Goal: Check status

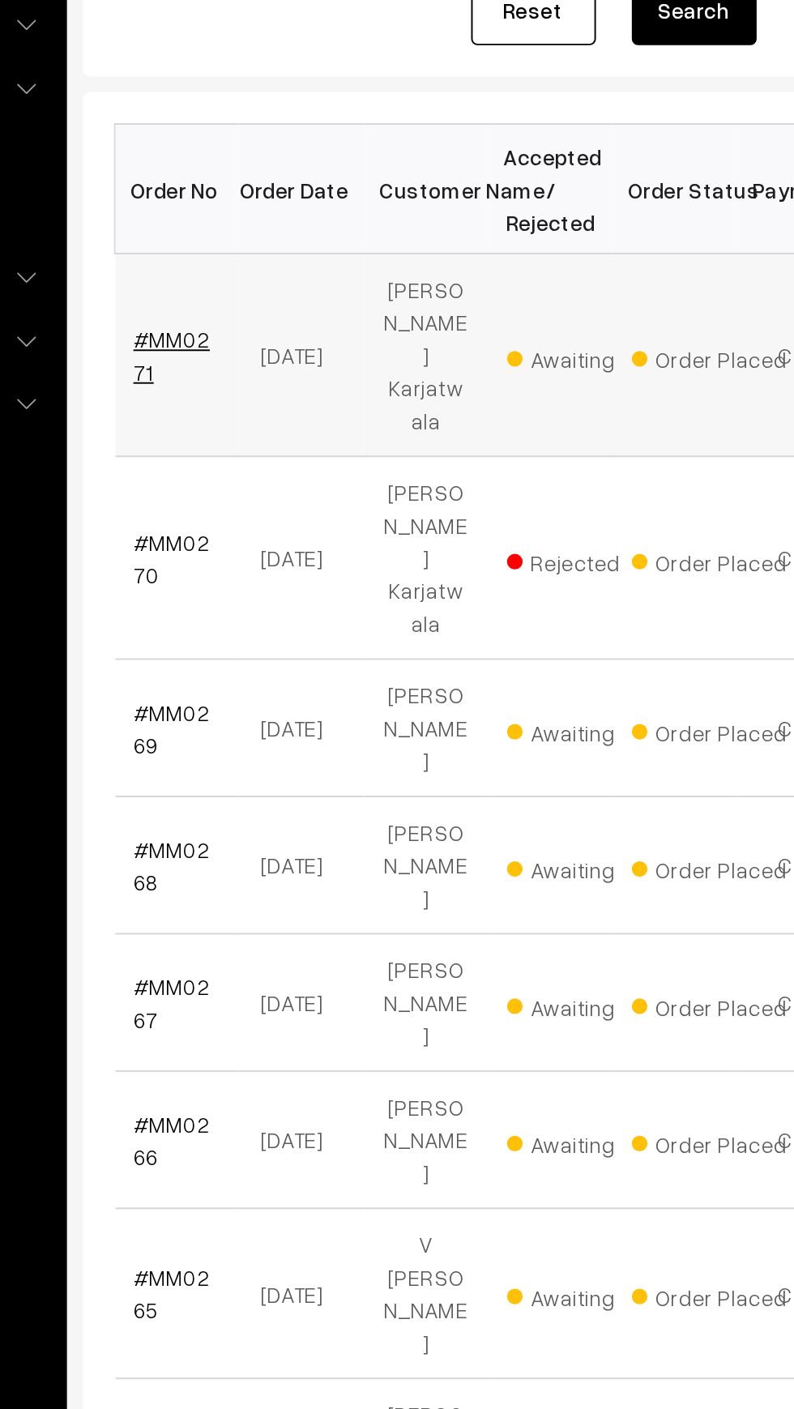
click at [258, 441] on link "#MM0271" at bounding box center [274, 456] width 40 height 31
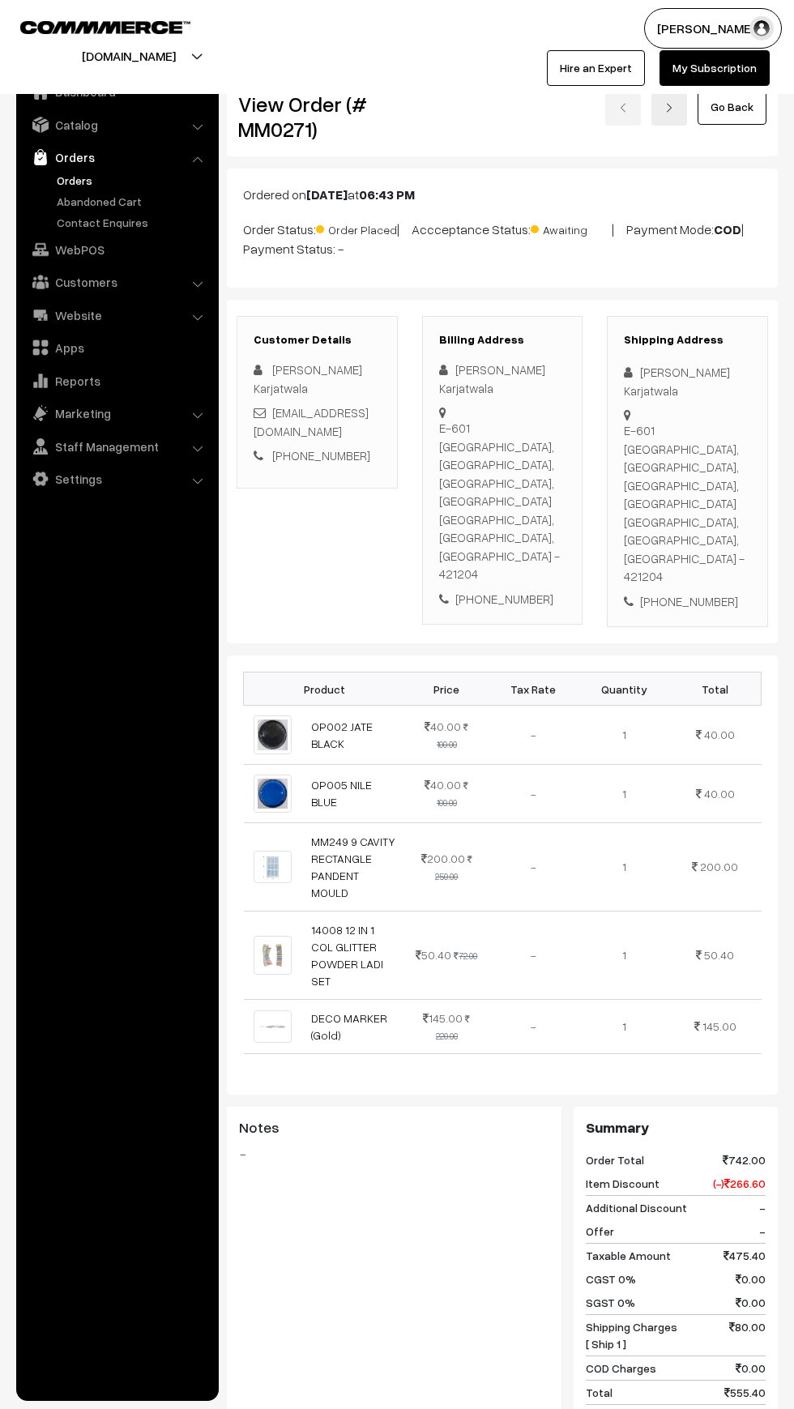
scroll to position [2, 0]
